Goal: Transaction & Acquisition: Purchase product/service

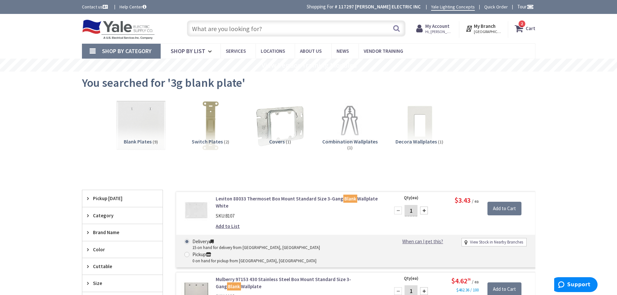
click at [529, 29] on strong "Cart" at bounding box center [531, 29] width 10 height 12
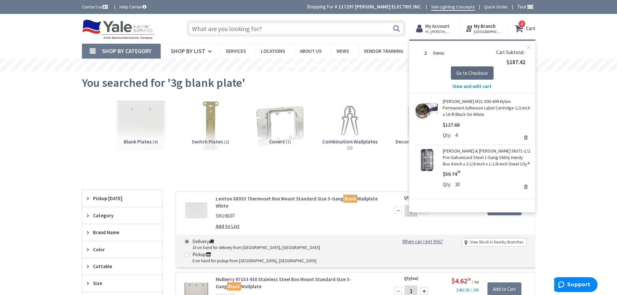
click at [476, 71] on span "Go to Checkout" at bounding box center [472, 73] width 32 height 6
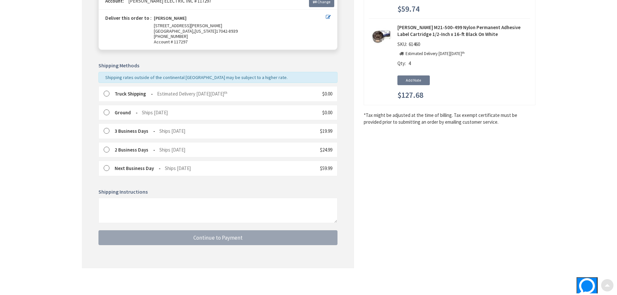
scroll to position [104, 0]
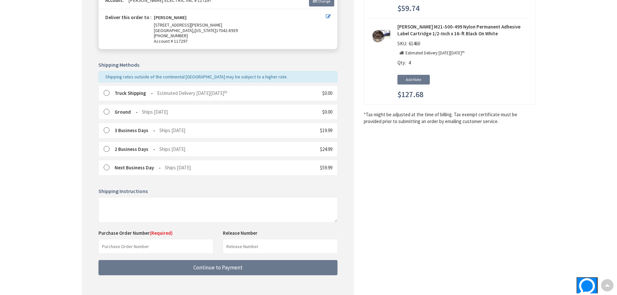
click at [106, 91] on label at bounding box center [109, 93] width 10 height 6
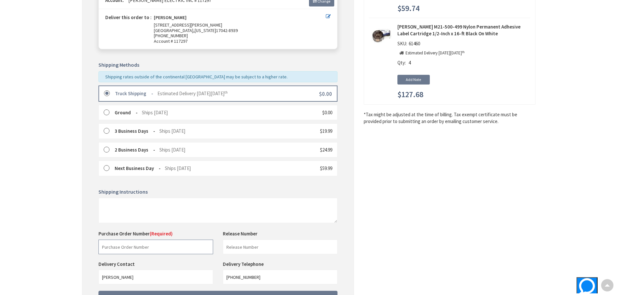
click at [159, 249] on input "text" at bounding box center [155, 247] width 115 height 15
type input "Melissa"
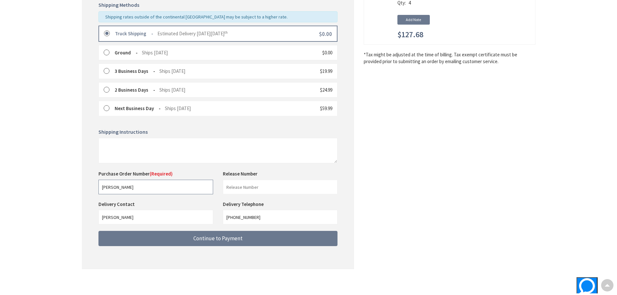
scroll to position [165, 0]
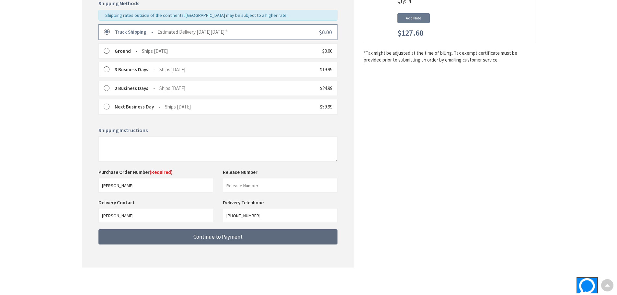
click at [206, 242] on button "Continue to Payment" at bounding box center [217, 236] width 239 height 15
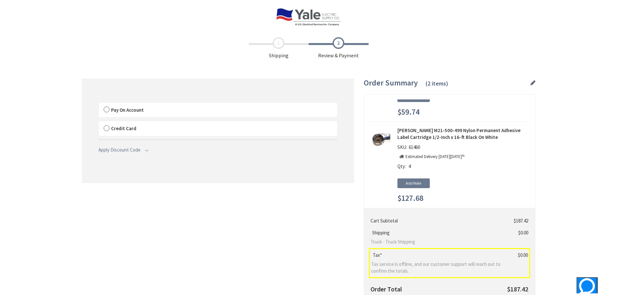
click at [105, 110] on label "Pay On Account" at bounding box center [218, 110] width 238 height 15
click at [99, 104] on input "Pay On Account" at bounding box center [99, 104] width 0 height 0
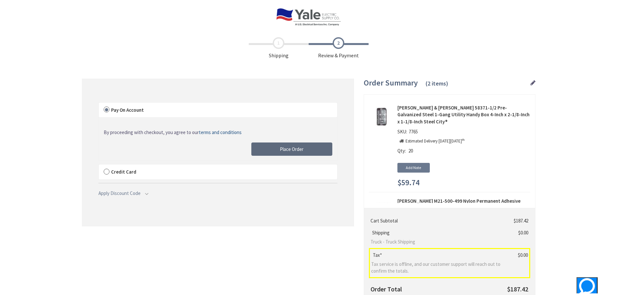
click at [285, 147] on span "Place Order" at bounding box center [292, 149] width 24 height 6
